Goal: Check status: Check status

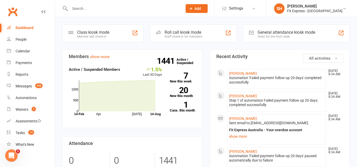
click at [87, 10] on input "text" at bounding box center [123, 8] width 111 height 7
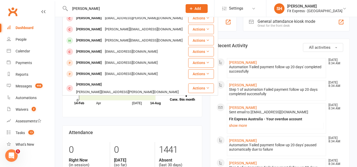
scroll to position [11, 0]
drag, startPoint x: 85, startPoint y: 8, endPoint x: 61, endPoint y: 14, distance: 25.3
click at [61, 14] on react-component "[PERSON_NAME] [PERSON_NAME] [EMAIL_ADDRESS][DOMAIN_NAME] Actions [PERSON_NAME] …" at bounding box center [89, 8] width 179 height 17
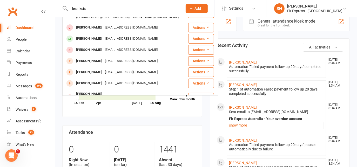
scroll to position [0, 0]
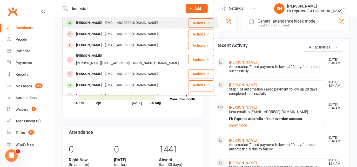
type input "lesinksis"
click at [94, 20] on div "[PERSON_NAME]" at bounding box center [89, 23] width 29 height 8
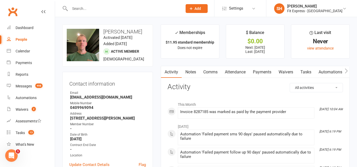
click at [259, 68] on link "Payments" at bounding box center [262, 72] width 26 height 12
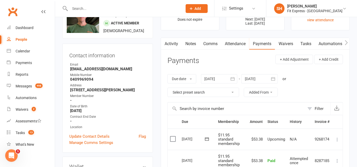
scroll to position [25, 0]
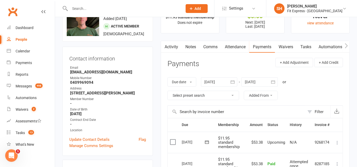
click at [231, 80] on icon "button" at bounding box center [232, 81] width 5 height 5
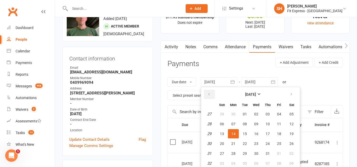
click at [209, 94] on icon "button" at bounding box center [209, 94] width 4 height 4
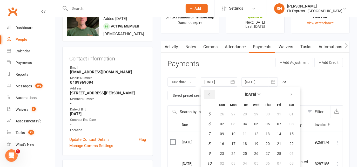
click at [209, 94] on icon "button" at bounding box center [209, 94] width 4 height 4
drag, startPoint x: 209, startPoint y: 94, endPoint x: 222, endPoint y: 123, distance: 31.1
click at [222, 123] on table "[DATE] Sun Mon Tue Wed Thu Fri Sat 1 29 30 31 01 02 03 04 2 05 06 07 08 09 10 1…" at bounding box center [250, 128] width 97 height 81
click at [222, 123] on span "05" at bounding box center [222, 124] width 4 height 4
type input "[DATE]"
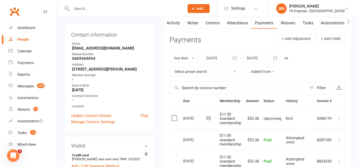
scroll to position [0, 0]
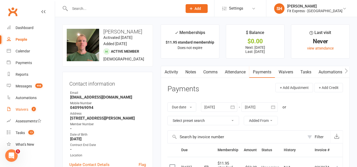
click at [34, 113] on link "Waivers 2" at bounding box center [31, 110] width 48 height 12
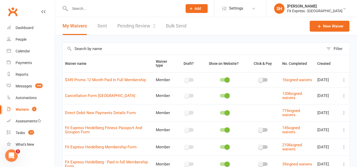
click at [129, 23] on link "Pending Review 2" at bounding box center [136, 26] width 38 height 18
